Goal: Information Seeking & Learning: Check status

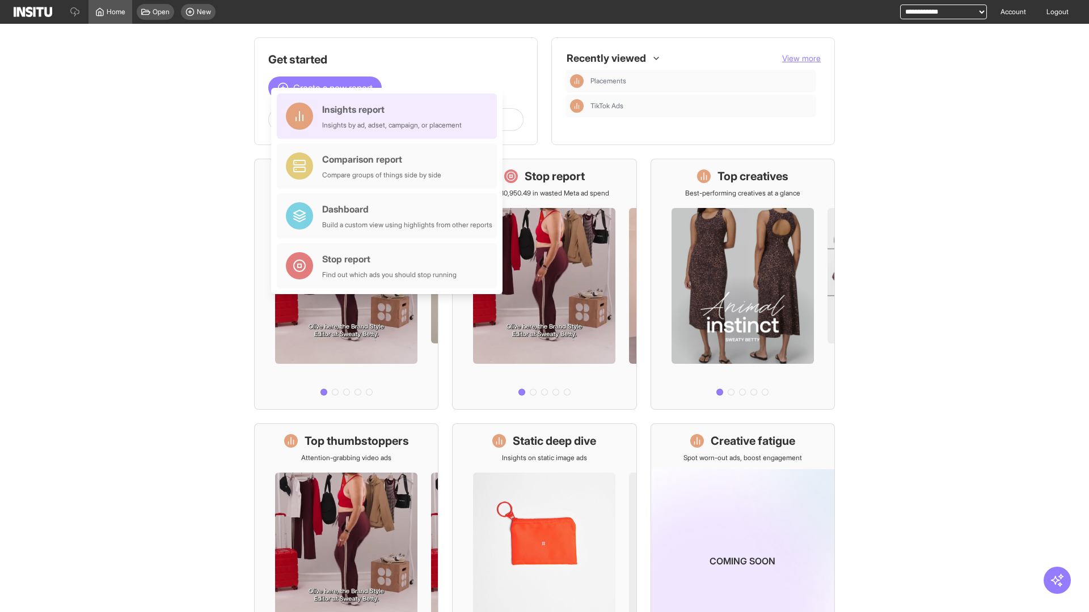
click at [390, 116] on div "Insights report Insights by ad, adset, campaign, or placement" at bounding box center [392, 116] width 140 height 27
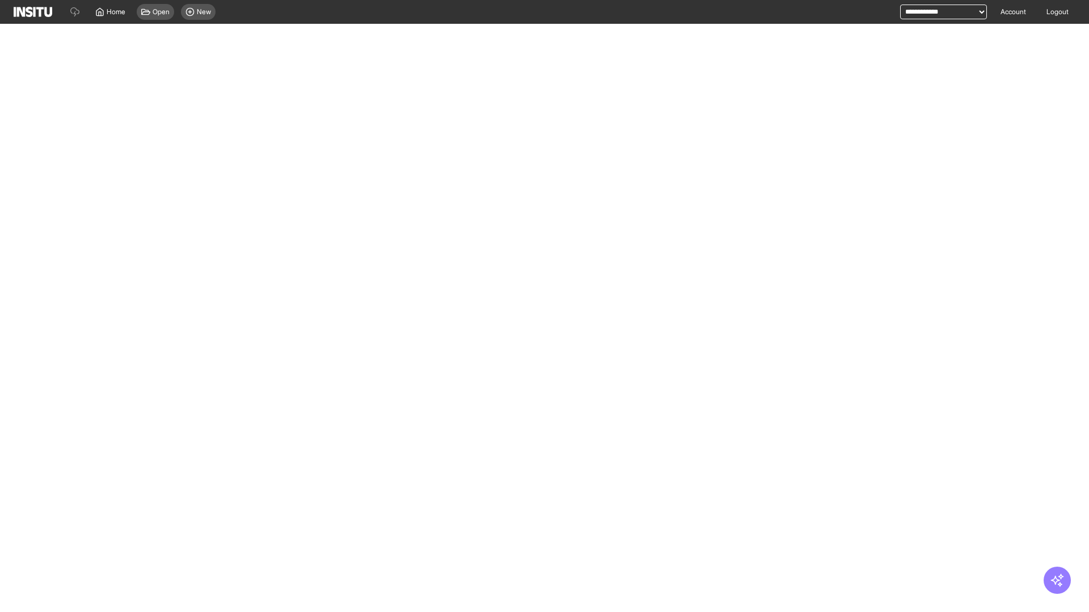
select select "**"
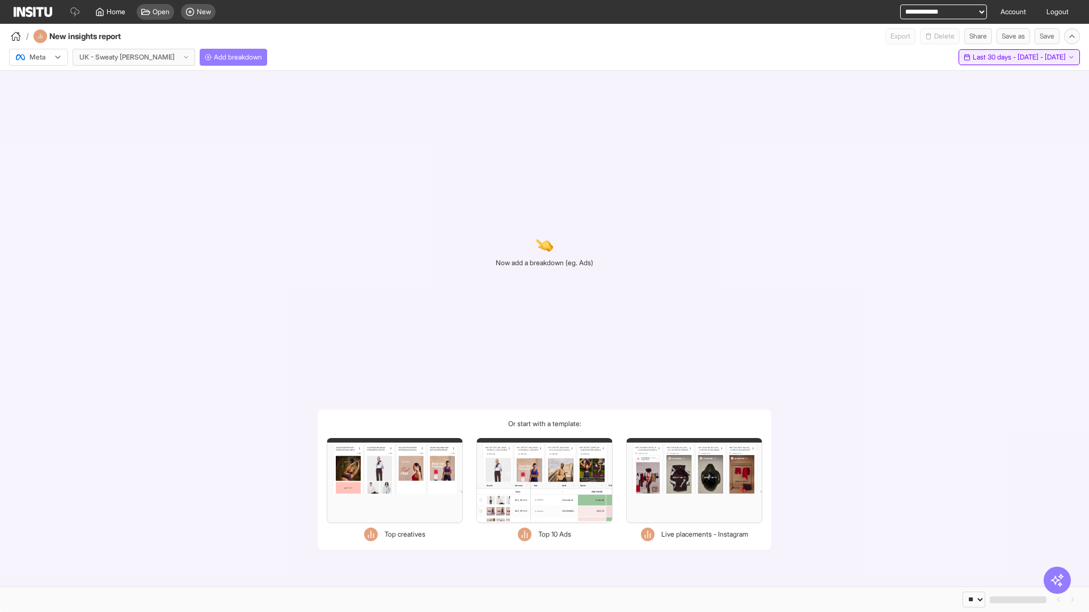
click at [996, 57] on span "Last 30 days - [DATE] - [DATE]" at bounding box center [1019, 57] width 93 height 9
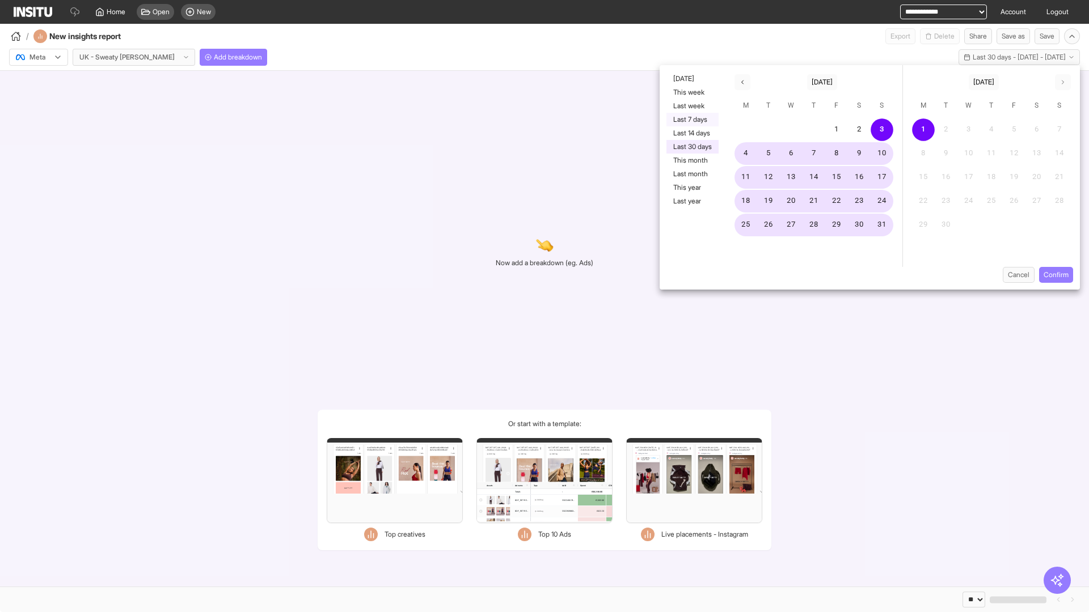
click at [691, 120] on button "Last 7 days" at bounding box center [692, 120] width 52 height 14
